Goal: Task Accomplishment & Management: Manage account settings

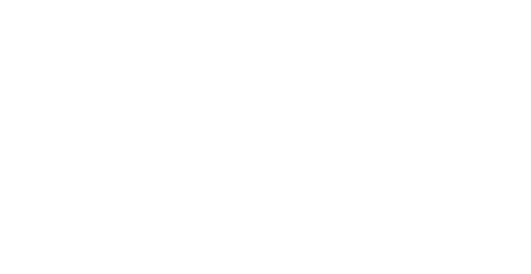
select select "*"
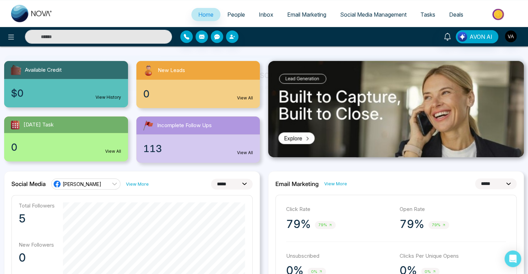
scroll to position [62, 0]
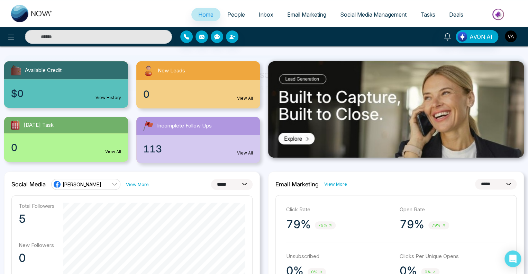
click at [511, 34] on img "button" at bounding box center [511, 36] width 12 height 12
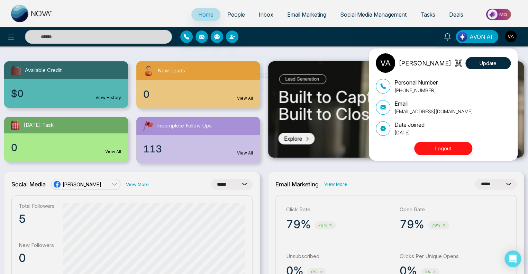
click at [446, 151] on button "Logout" at bounding box center [443, 147] width 58 height 13
click at [447, 147] on button "Logout" at bounding box center [443, 147] width 58 height 13
click at [442, 146] on button "Logout" at bounding box center [443, 147] width 58 height 13
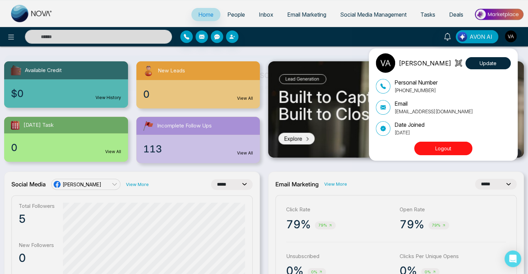
click at [442, 146] on button "Logout" at bounding box center [443, 147] width 58 height 13
